Goal: Transaction & Acquisition: Purchase product/service

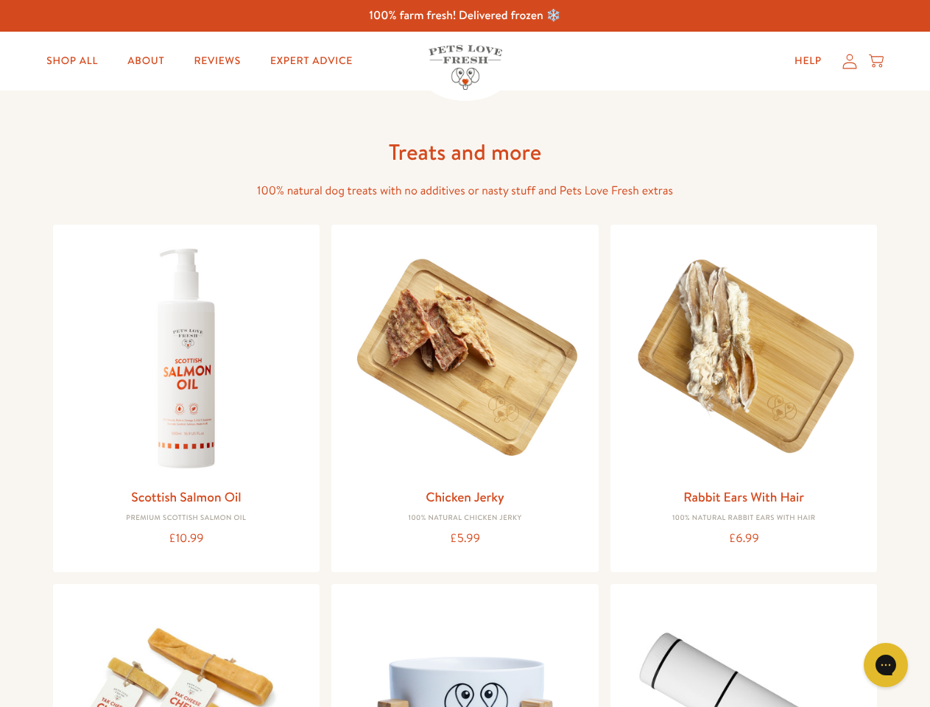
click at [885, 665] on icon "Gorgias live chat" at bounding box center [885, 664] width 14 height 14
